Goal: Information Seeking & Learning: Learn about a topic

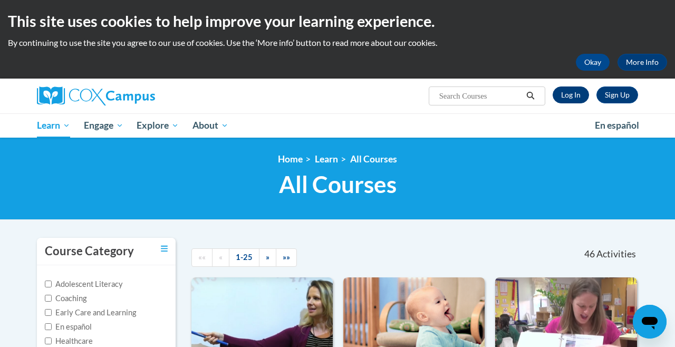
click at [566, 97] on link "Log In" at bounding box center [571, 95] width 36 height 17
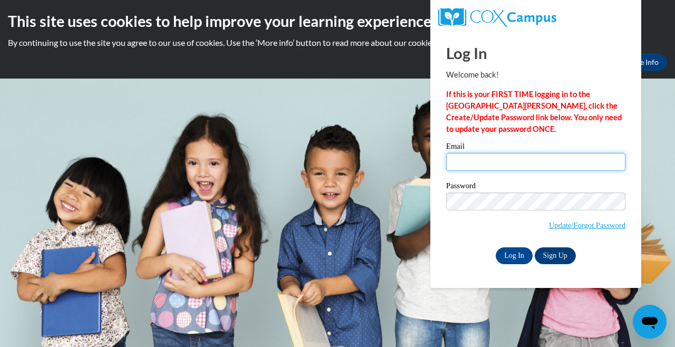
type input "clamb47@hotmail.com"
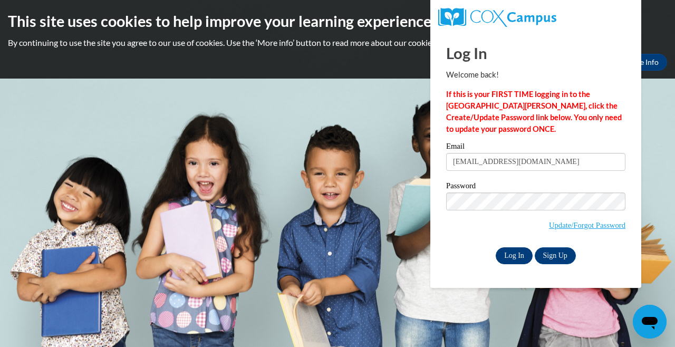
click at [517, 254] on input "Log In" at bounding box center [514, 255] width 37 height 17
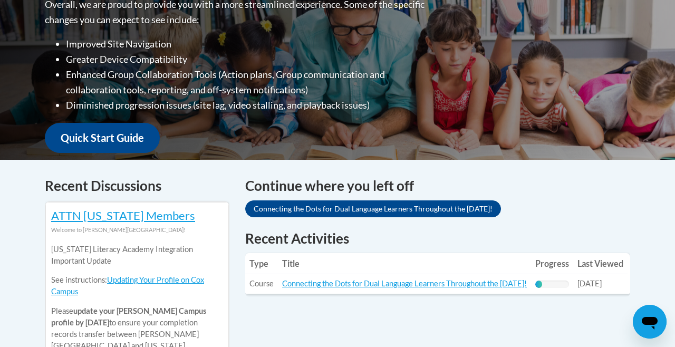
scroll to position [293, 0]
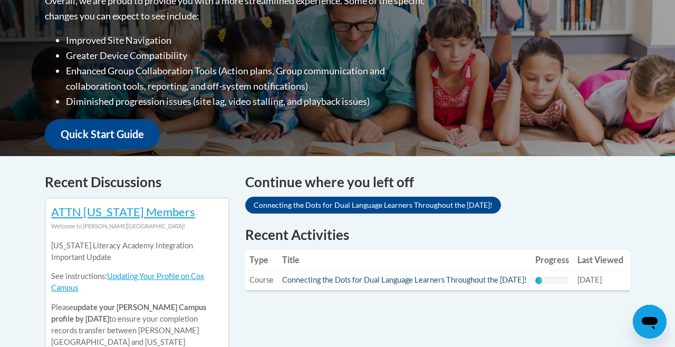
click at [376, 278] on link "Connecting the Dots for Dual Language Learners Throughout the [DATE]!" at bounding box center [404, 279] width 245 height 9
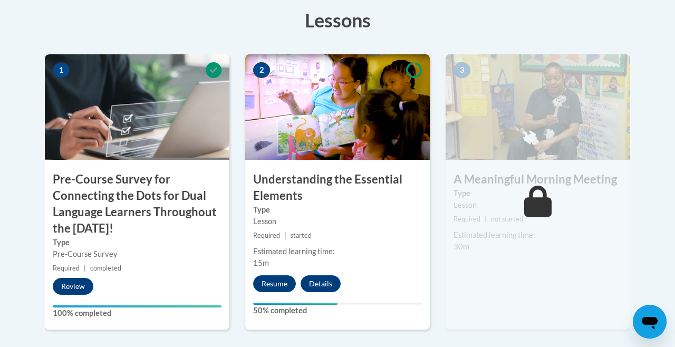
scroll to position [326, 0]
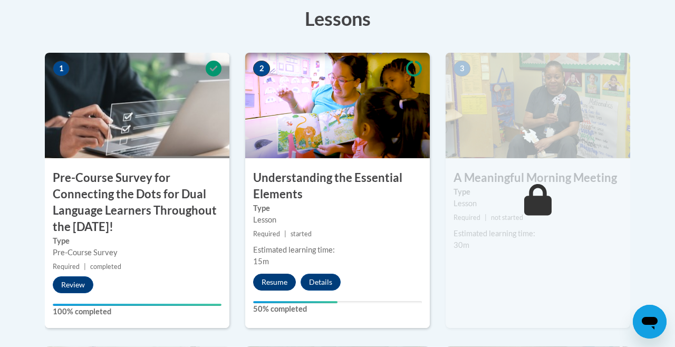
click at [277, 280] on button "Resume" at bounding box center [274, 282] width 43 height 17
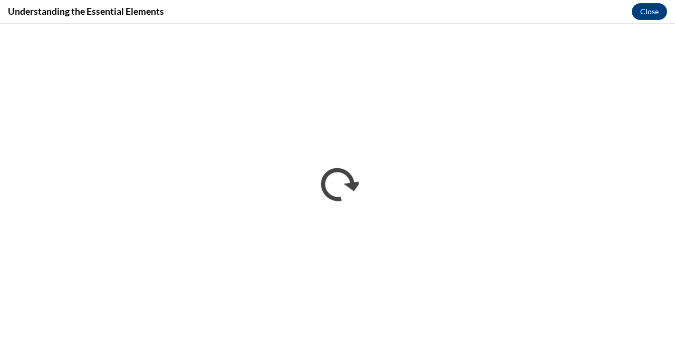
scroll to position [0, 0]
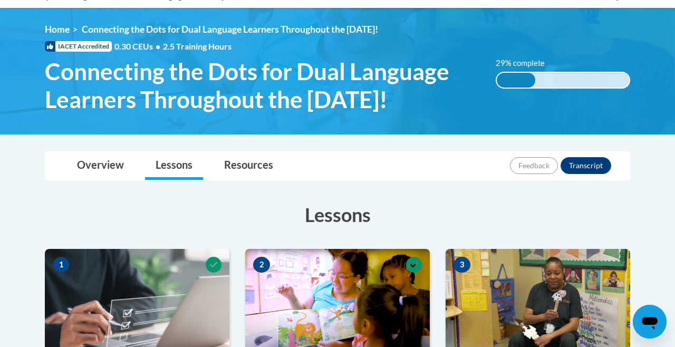
scroll to position [128, 0]
